Goal: Manage account settings

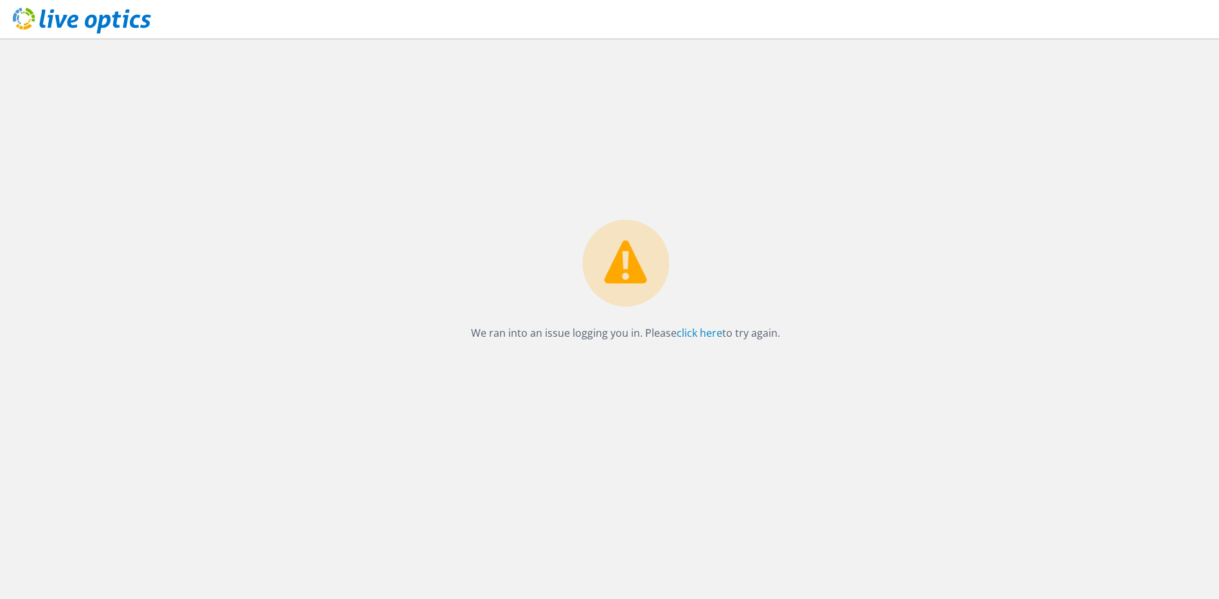
click at [602, 334] on p "We ran into an issue logging you in. Please click here to try again." at bounding box center [625, 333] width 309 height 18
click at [697, 329] on link "click here" at bounding box center [700, 333] width 46 height 14
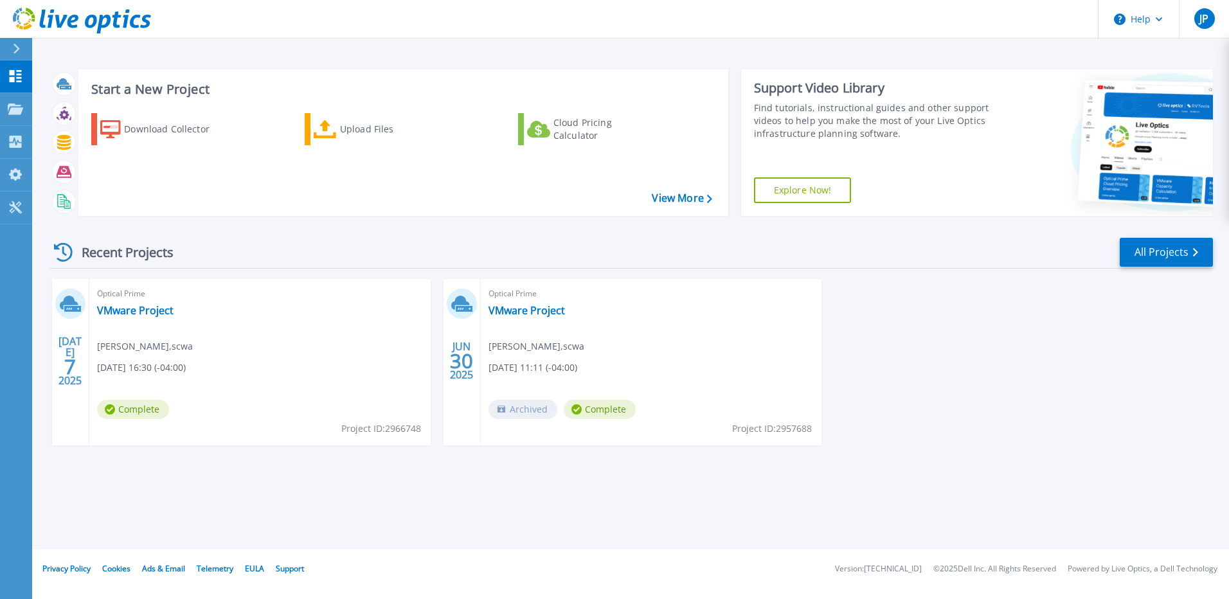
click at [141, 362] on span "[DATE] 16:30 (-04:00)" at bounding box center [141, 368] width 89 height 14
click at [141, 411] on span "Complete" at bounding box center [133, 409] width 72 height 19
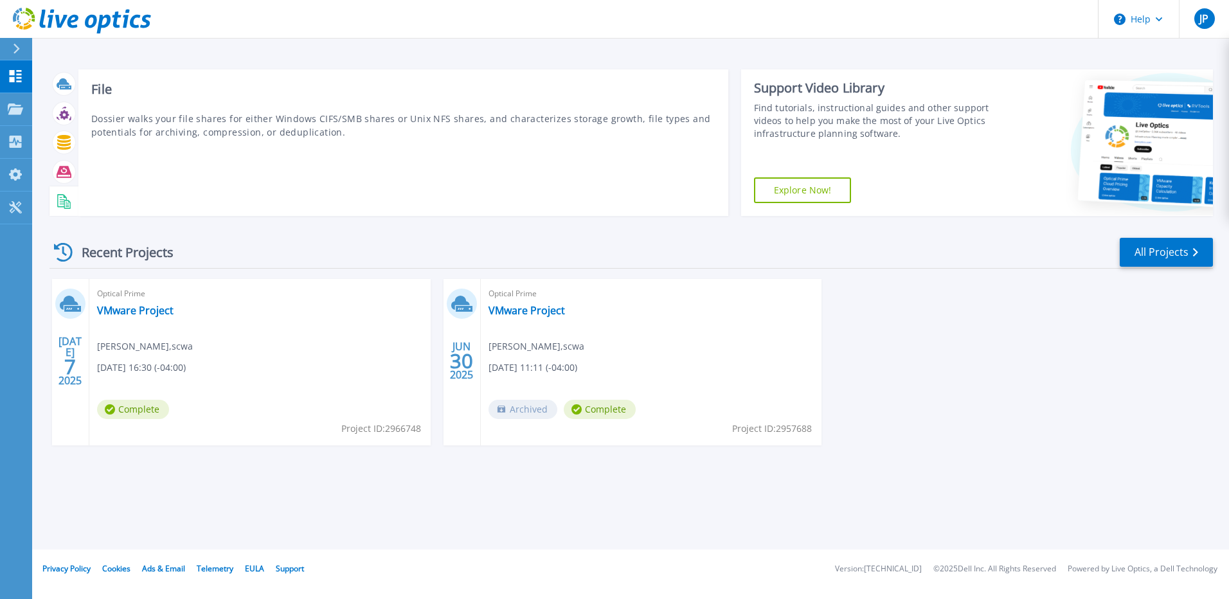
click at [55, 197] on div at bounding box center [64, 201] width 22 height 22
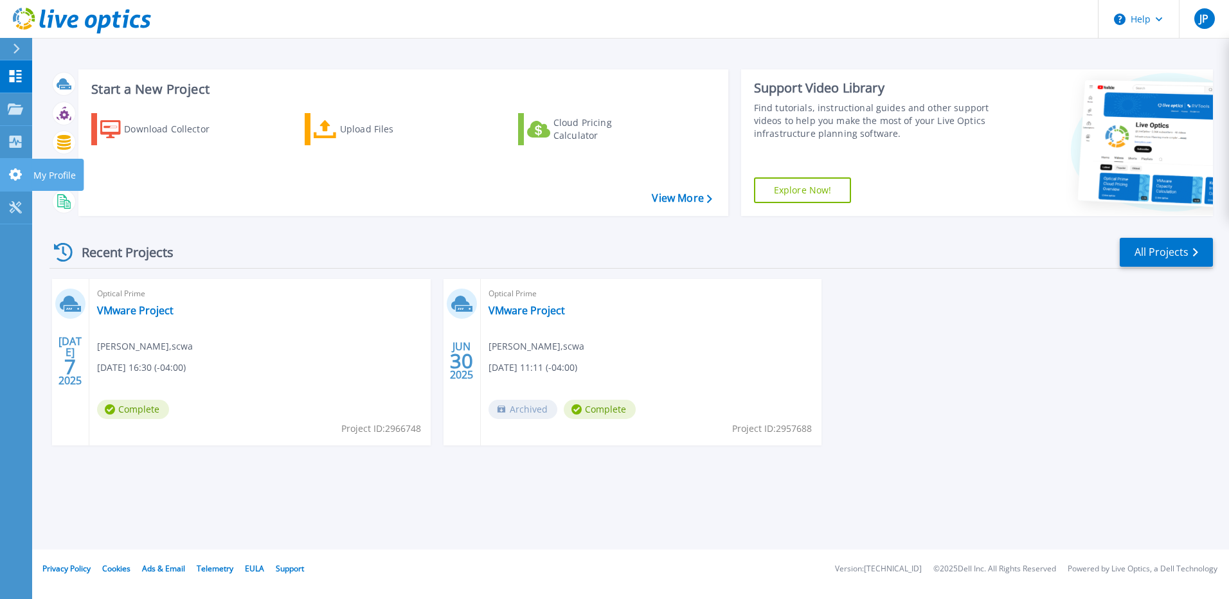
click at [16, 172] on icon at bounding box center [15, 174] width 13 height 12
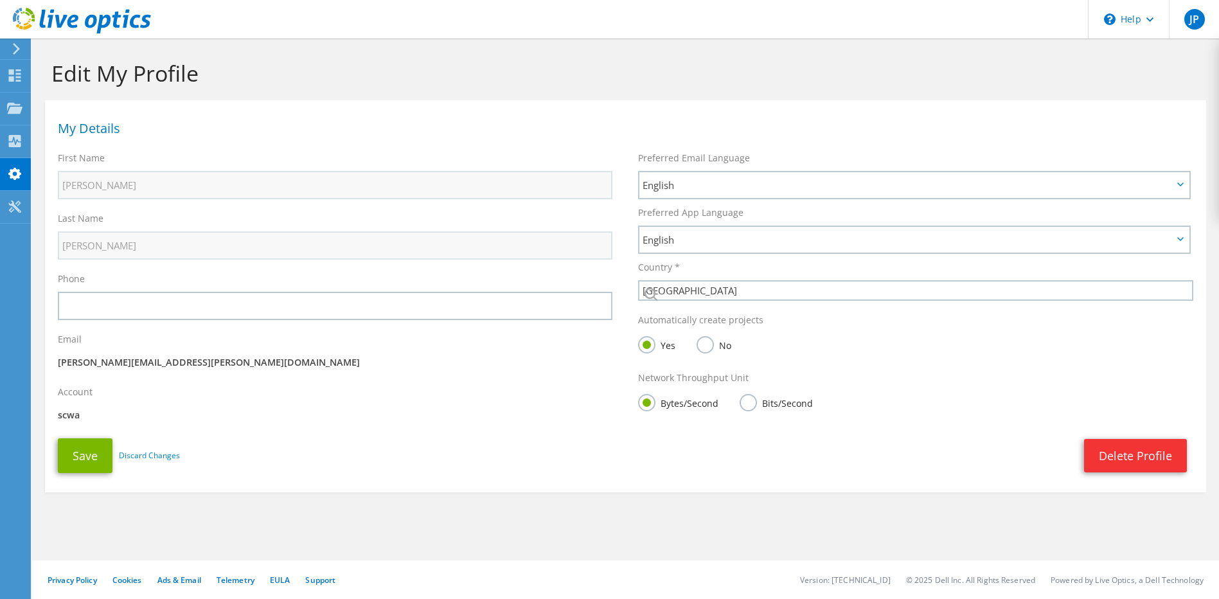
select select "224"
